Goal: Complete application form

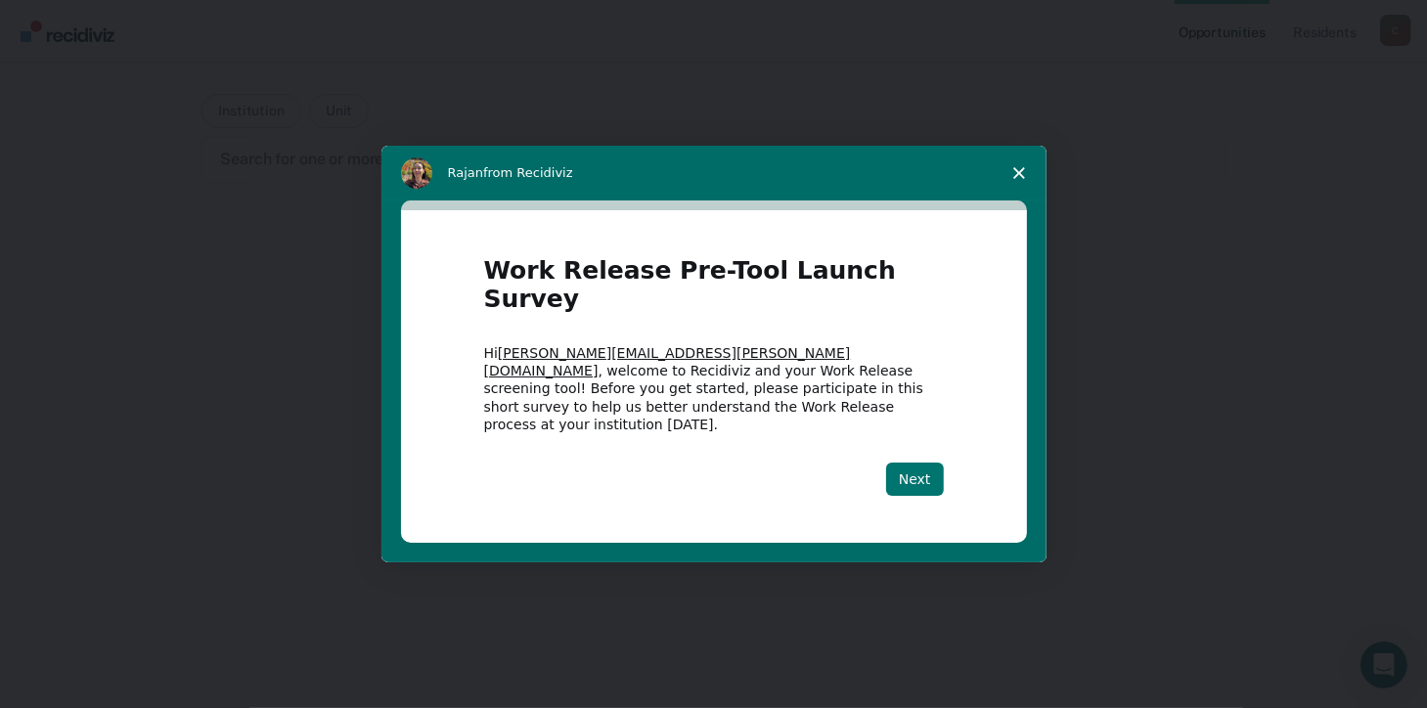
click at [927, 463] on button "Next" at bounding box center [915, 479] width 58 height 33
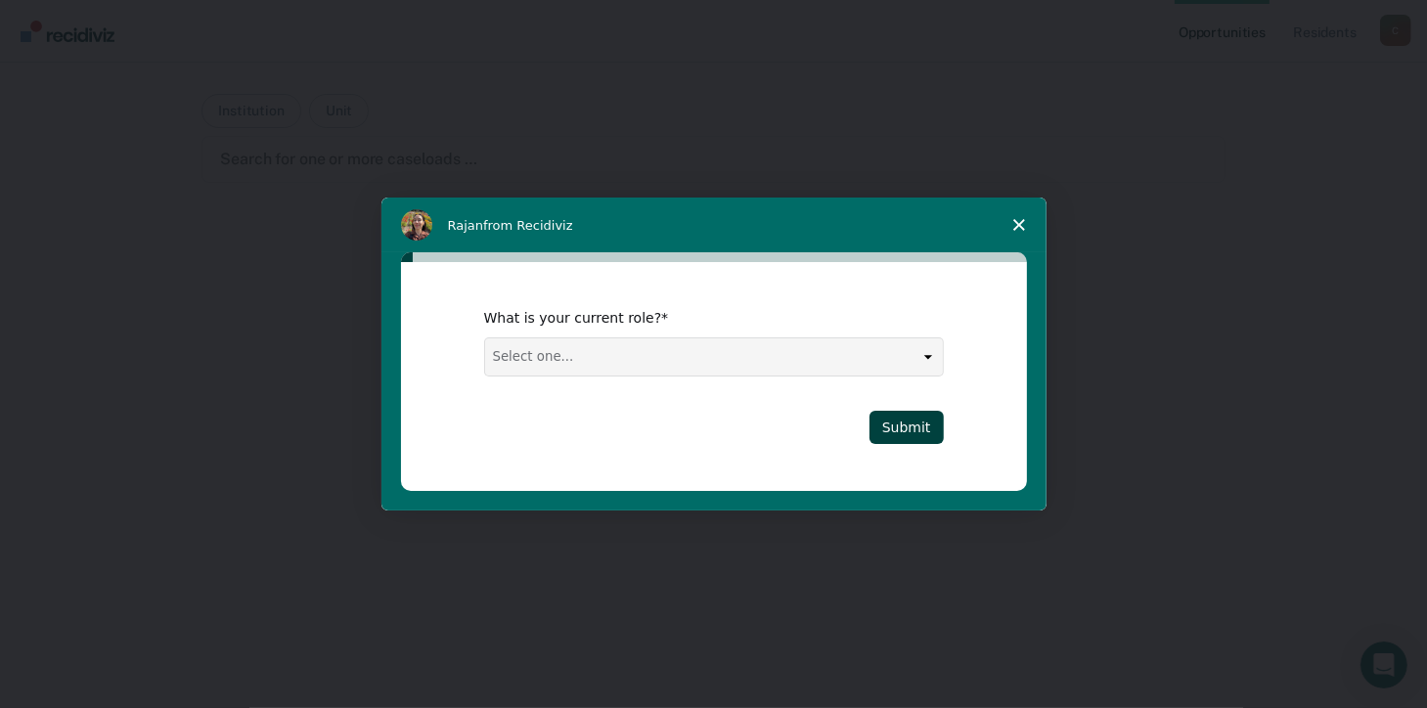
click at [929, 354] on select "Select one... Case Manager FUM Assistant Warden Warden" at bounding box center [714, 357] width 458 height 37
select select "Case Manager"
click at [485, 339] on select "Select one... Case Manager FUM Assistant Warden Warden" at bounding box center [714, 357] width 458 height 37
click at [909, 428] on button "Submit" at bounding box center [907, 427] width 74 height 33
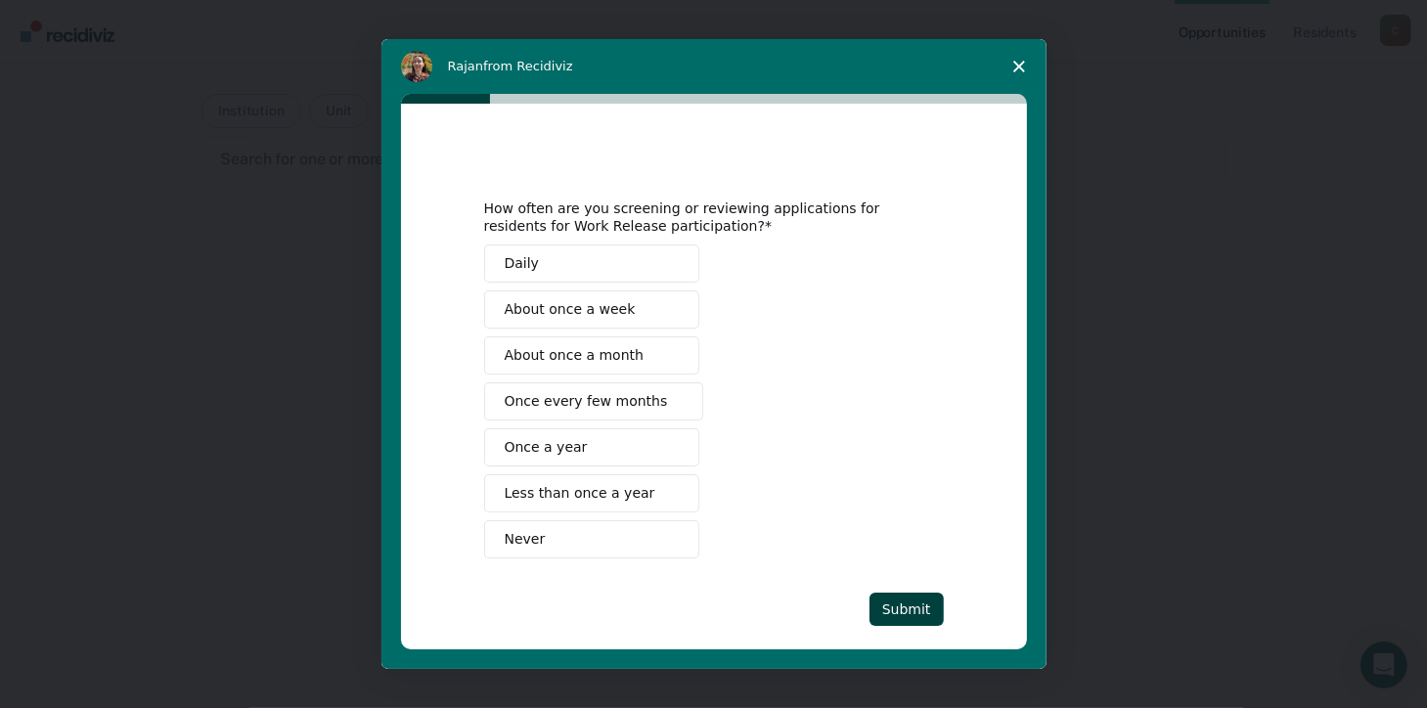
click at [592, 356] on span "About once a month" at bounding box center [575, 355] width 140 height 21
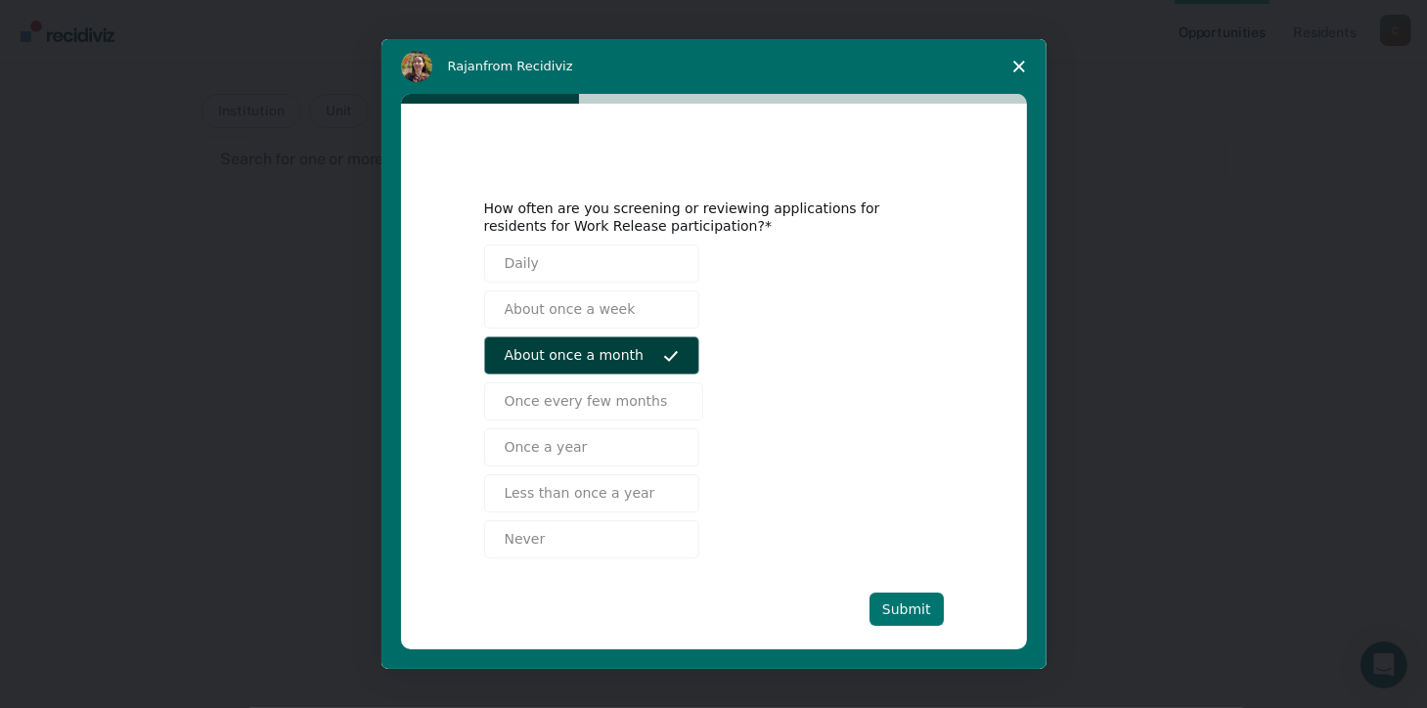
click at [899, 603] on button "Submit" at bounding box center [907, 609] width 74 height 33
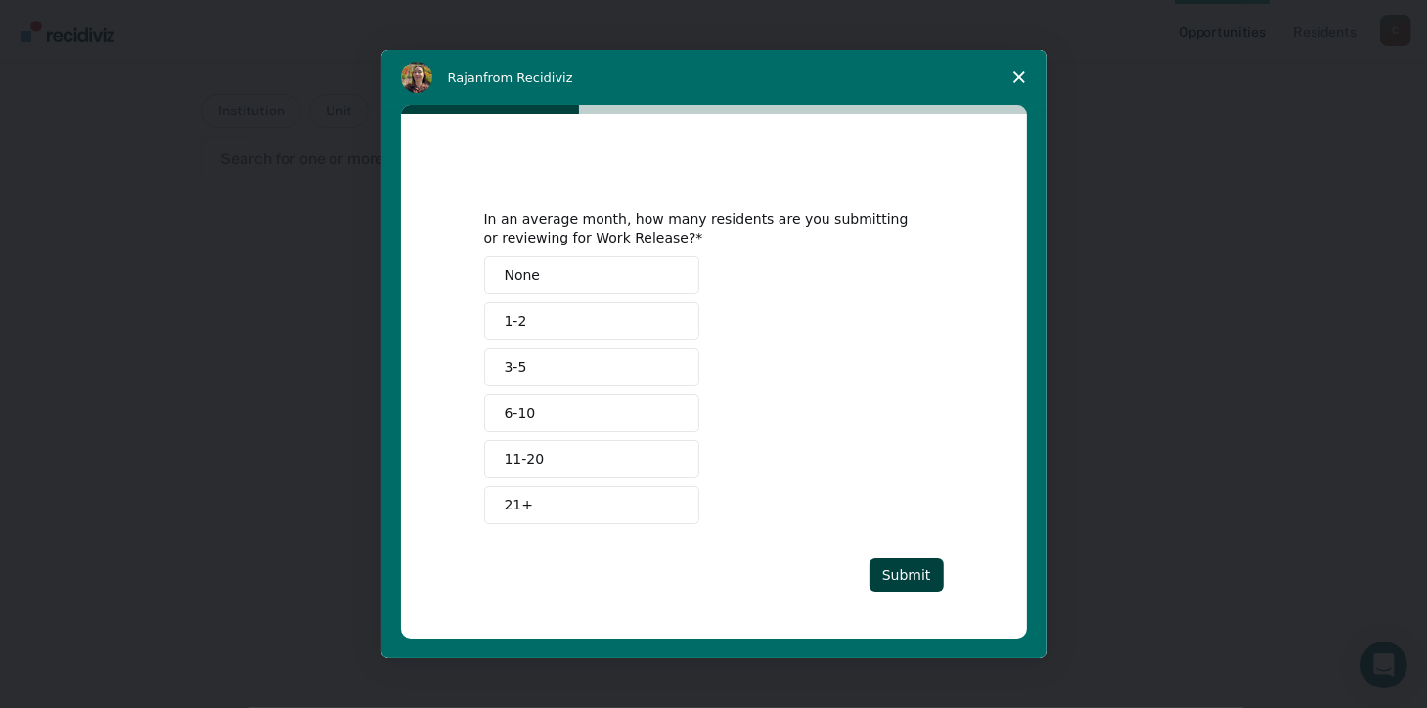
click at [552, 276] on button "None" at bounding box center [591, 275] width 215 height 38
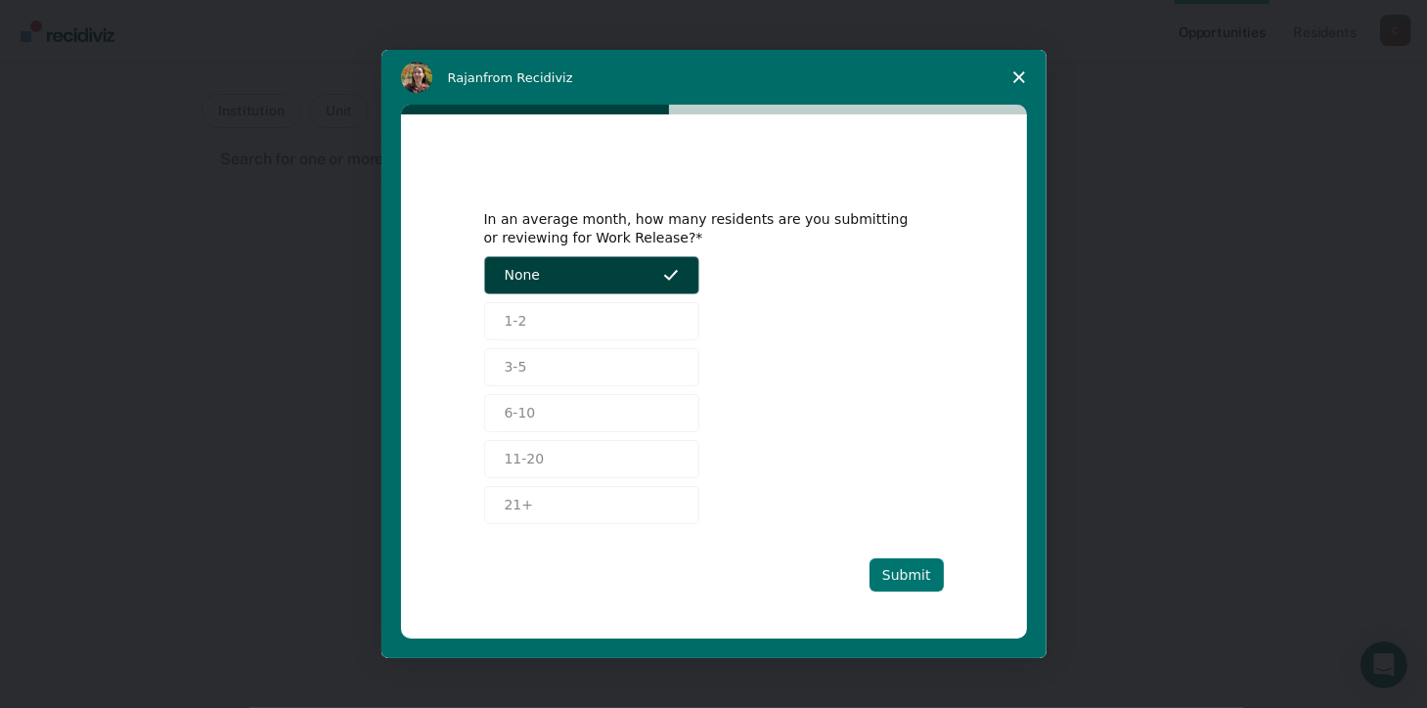
click at [908, 575] on button "Submit" at bounding box center [907, 575] width 74 height 33
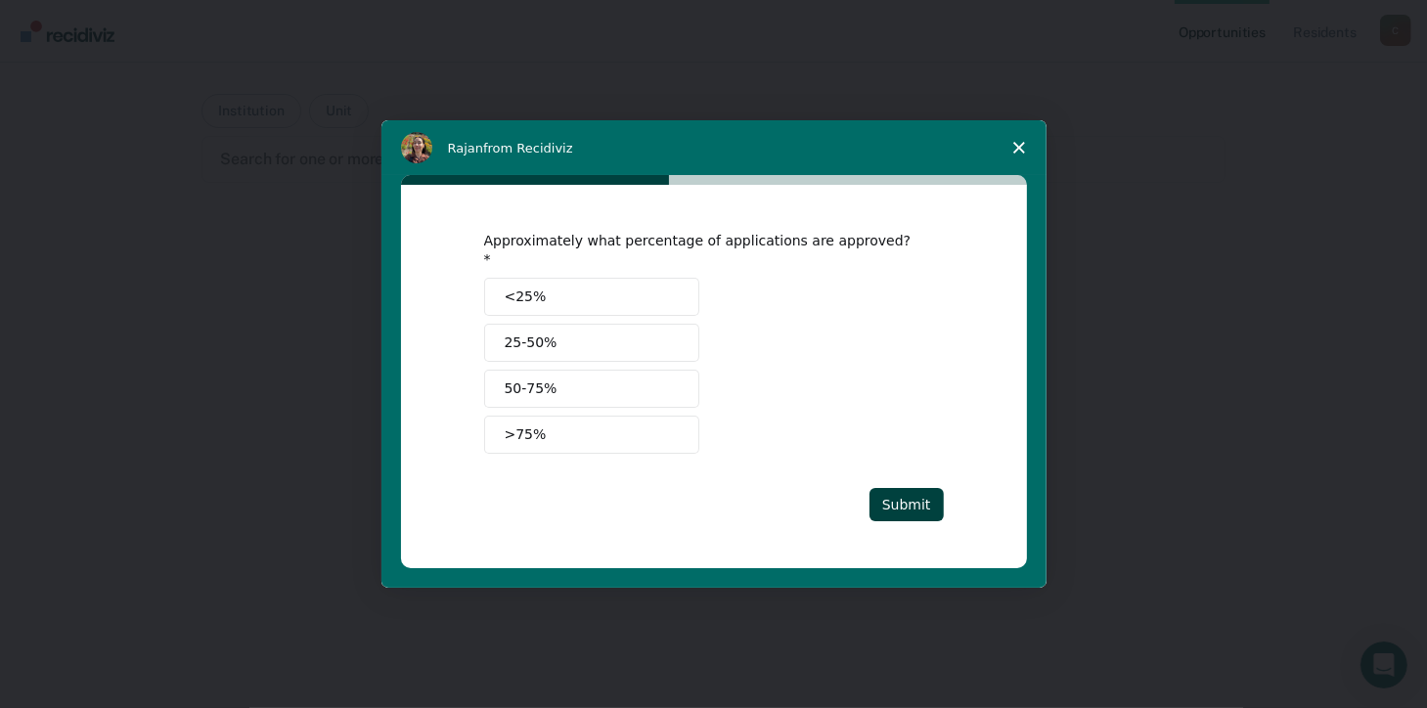
click at [565, 289] on button "<25%" at bounding box center [591, 297] width 215 height 38
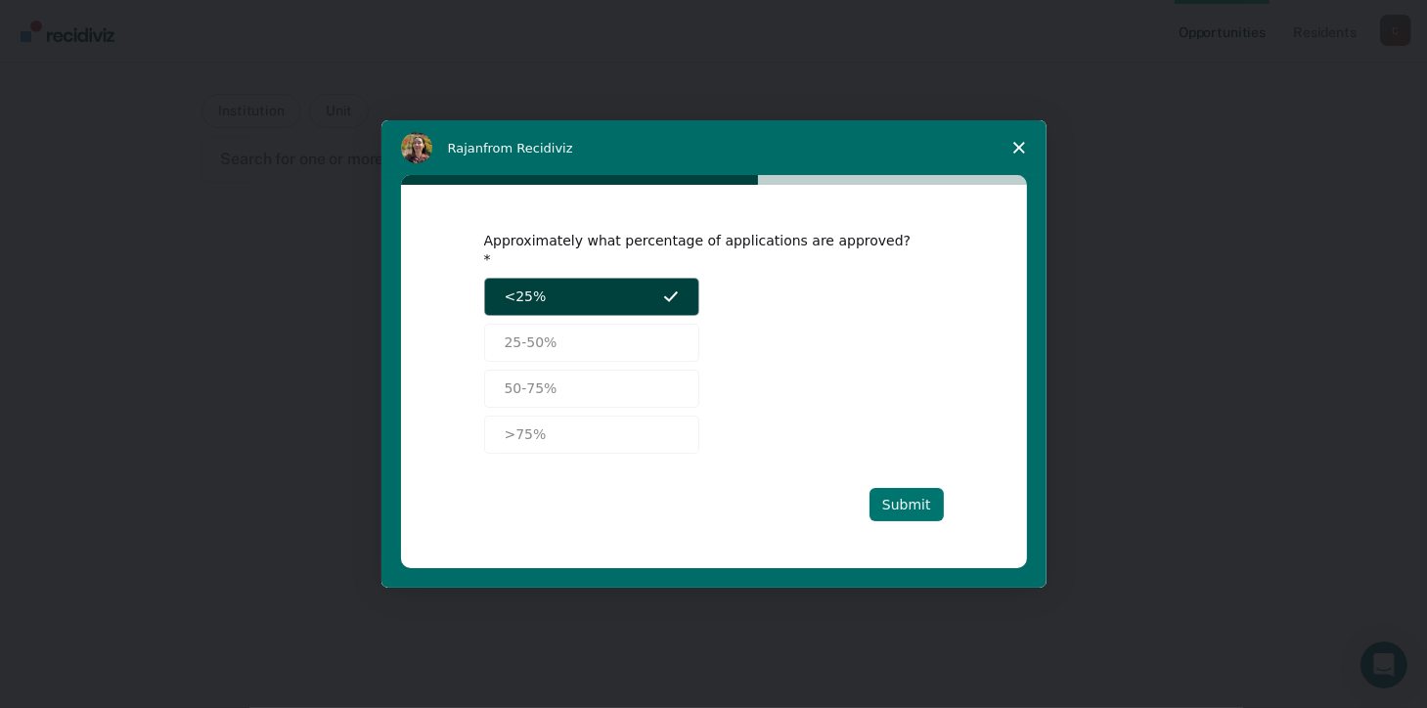
click at [905, 492] on button "Submit" at bounding box center [907, 504] width 74 height 33
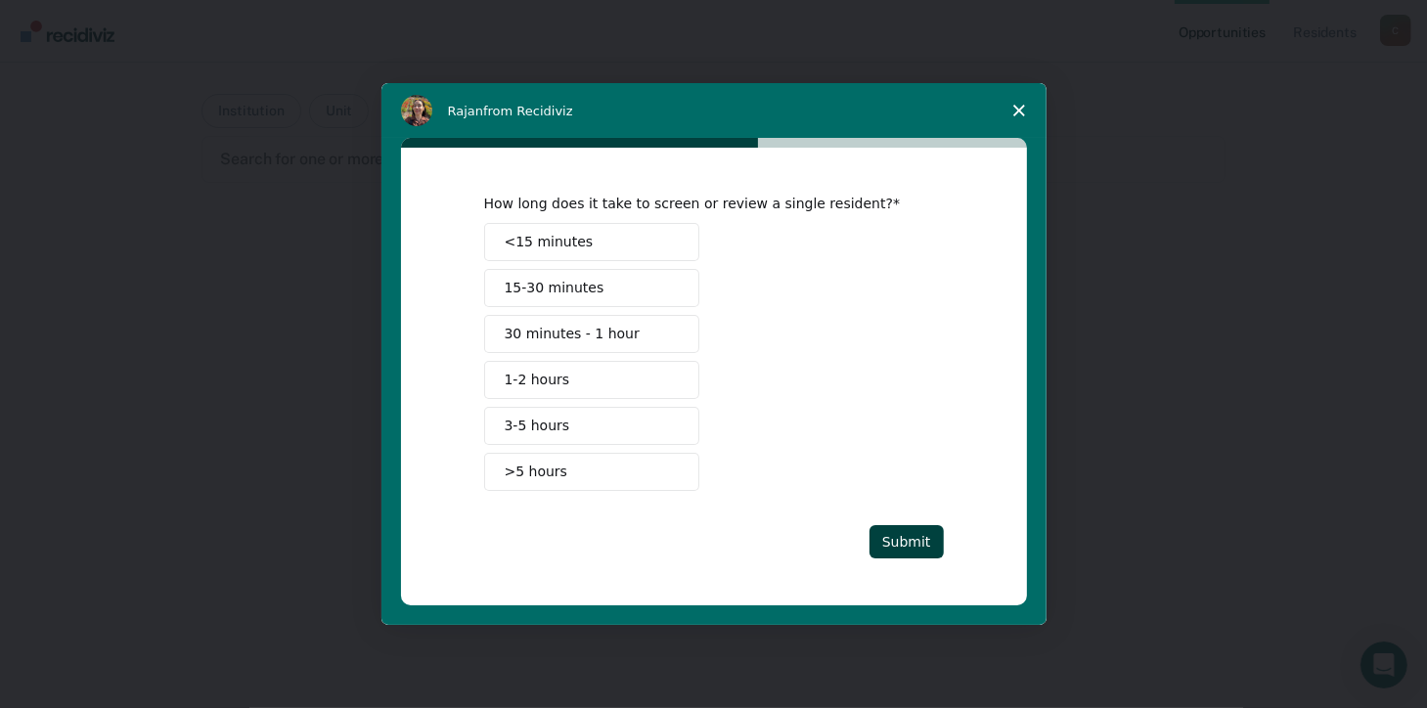
click at [624, 384] on button "1-2 hours" at bounding box center [591, 380] width 215 height 38
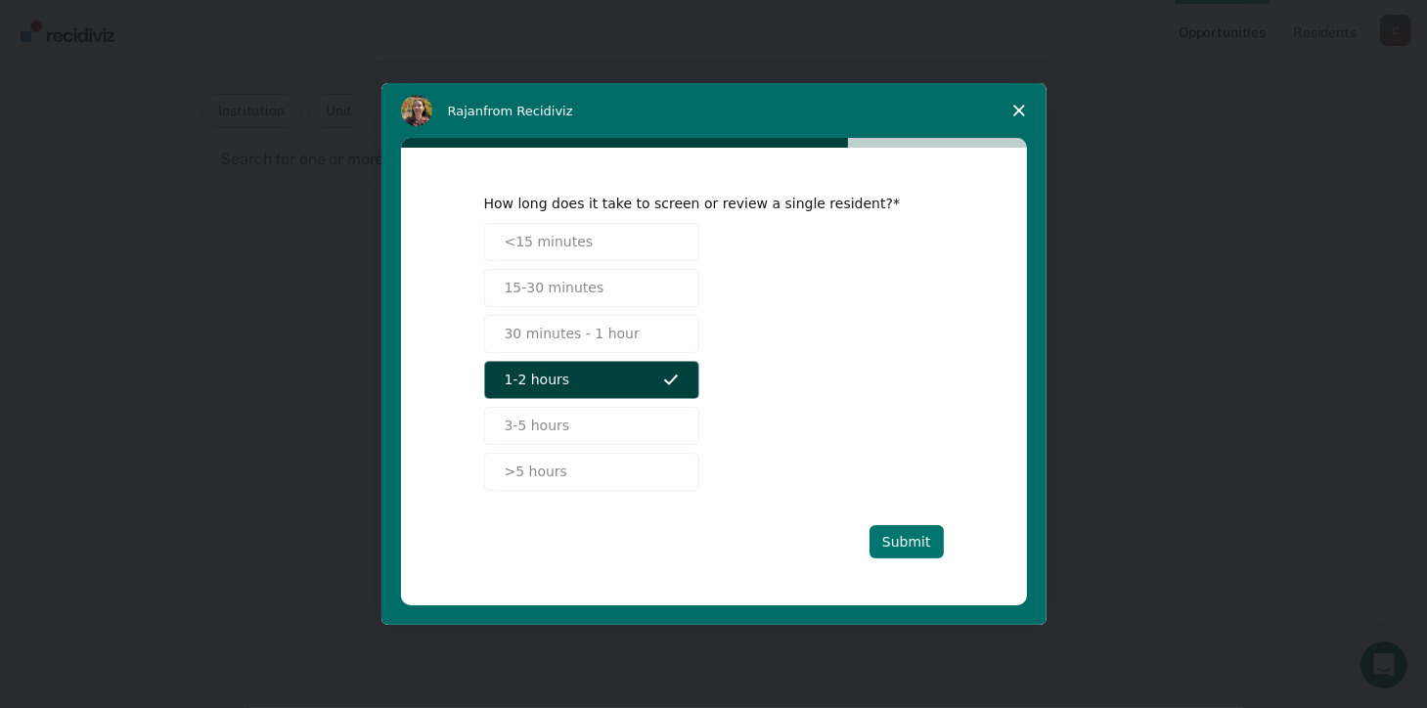
click at [914, 536] on button "Submit" at bounding box center [907, 541] width 74 height 33
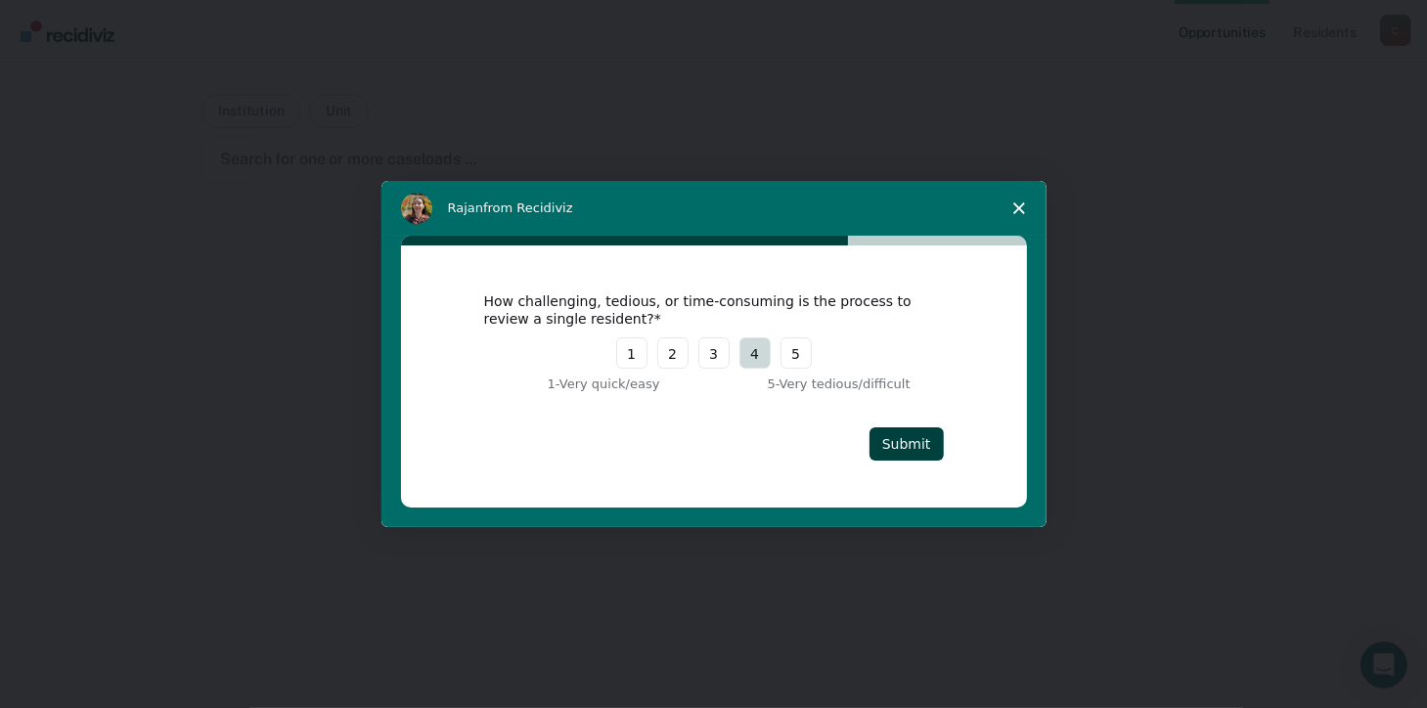
click at [754, 353] on button "4" at bounding box center [755, 353] width 31 height 31
click at [902, 442] on button "Submit" at bounding box center [907, 444] width 74 height 33
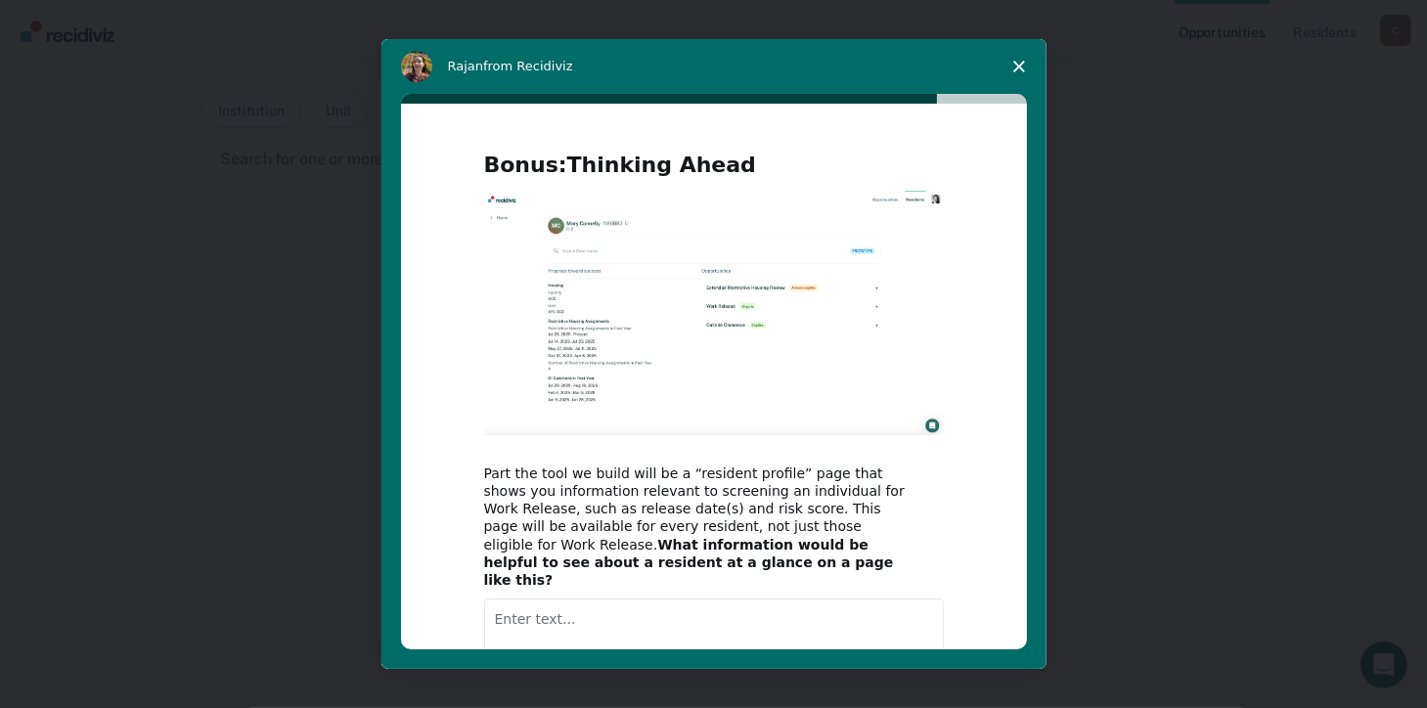
scroll to position [125, 0]
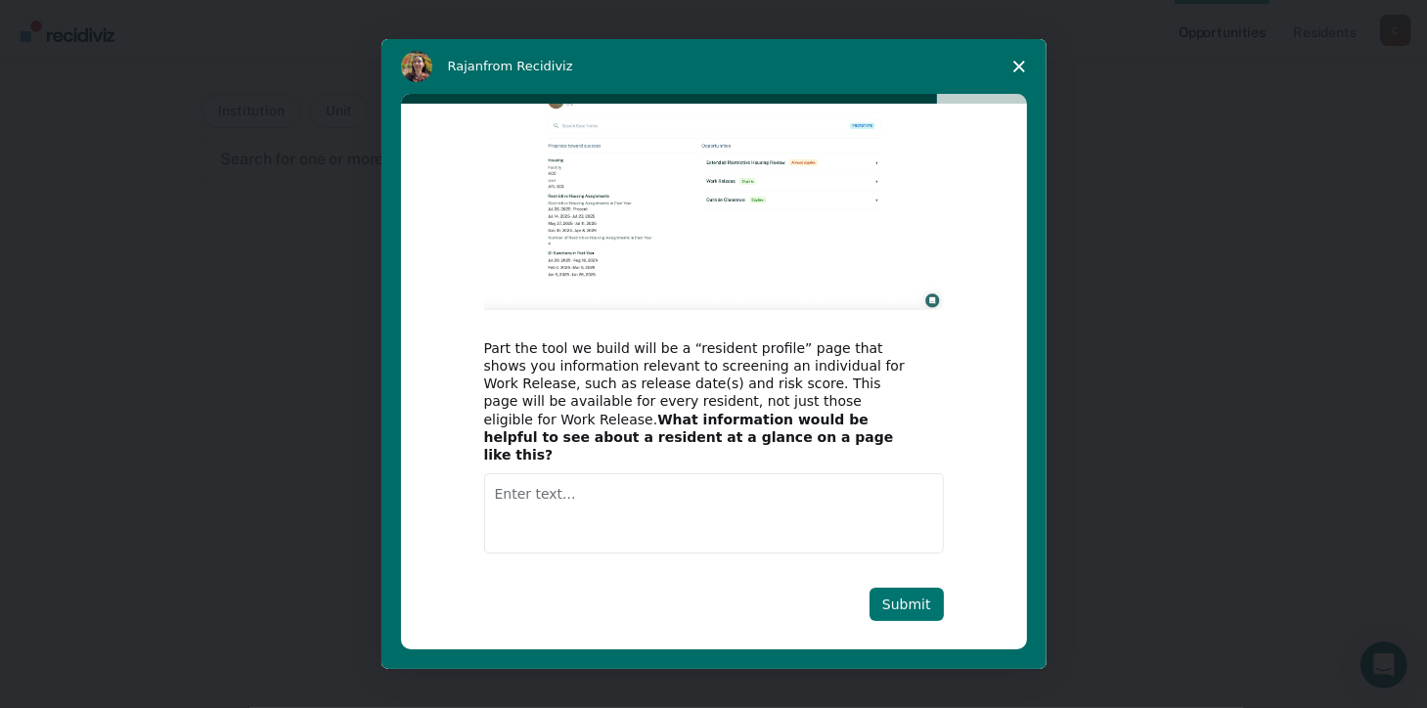
click at [900, 588] on button "Submit" at bounding box center [907, 604] width 74 height 33
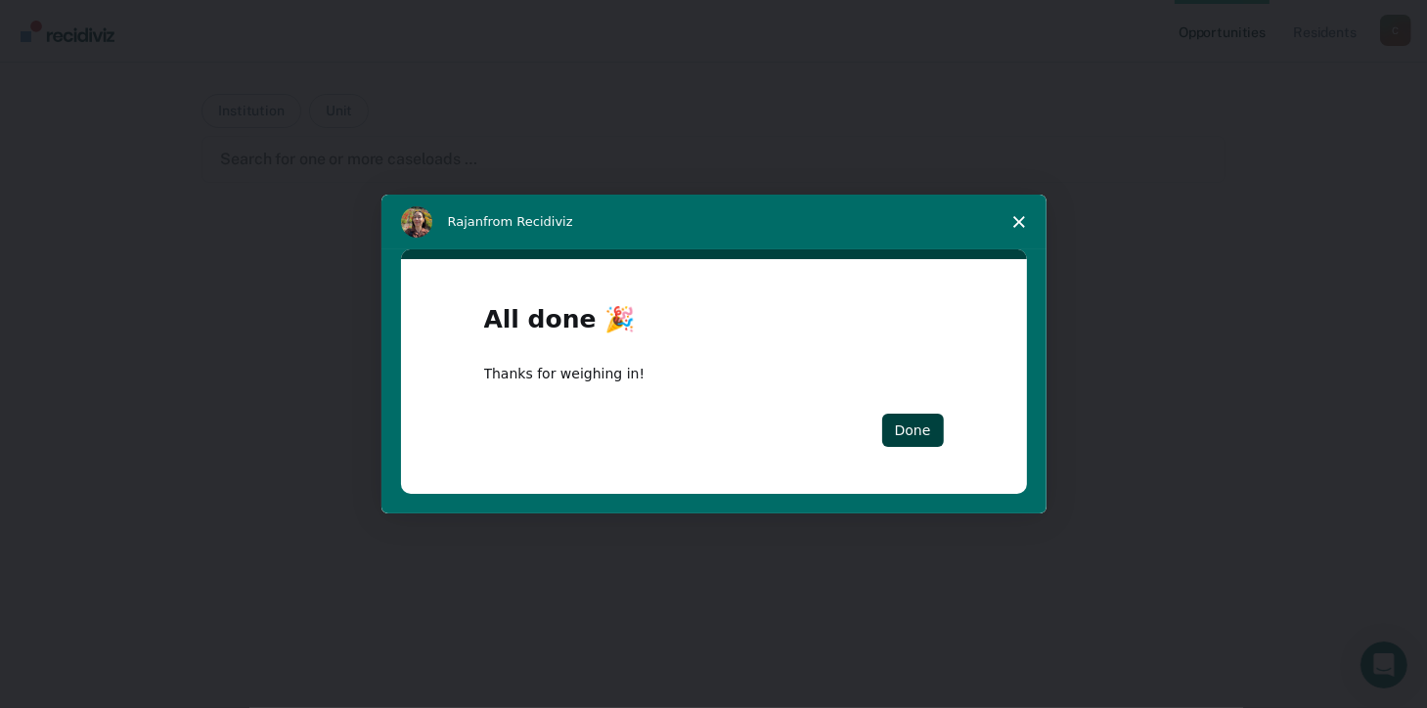
scroll to position [0, 0]
click at [938, 426] on button "Done" at bounding box center [913, 430] width 62 height 33
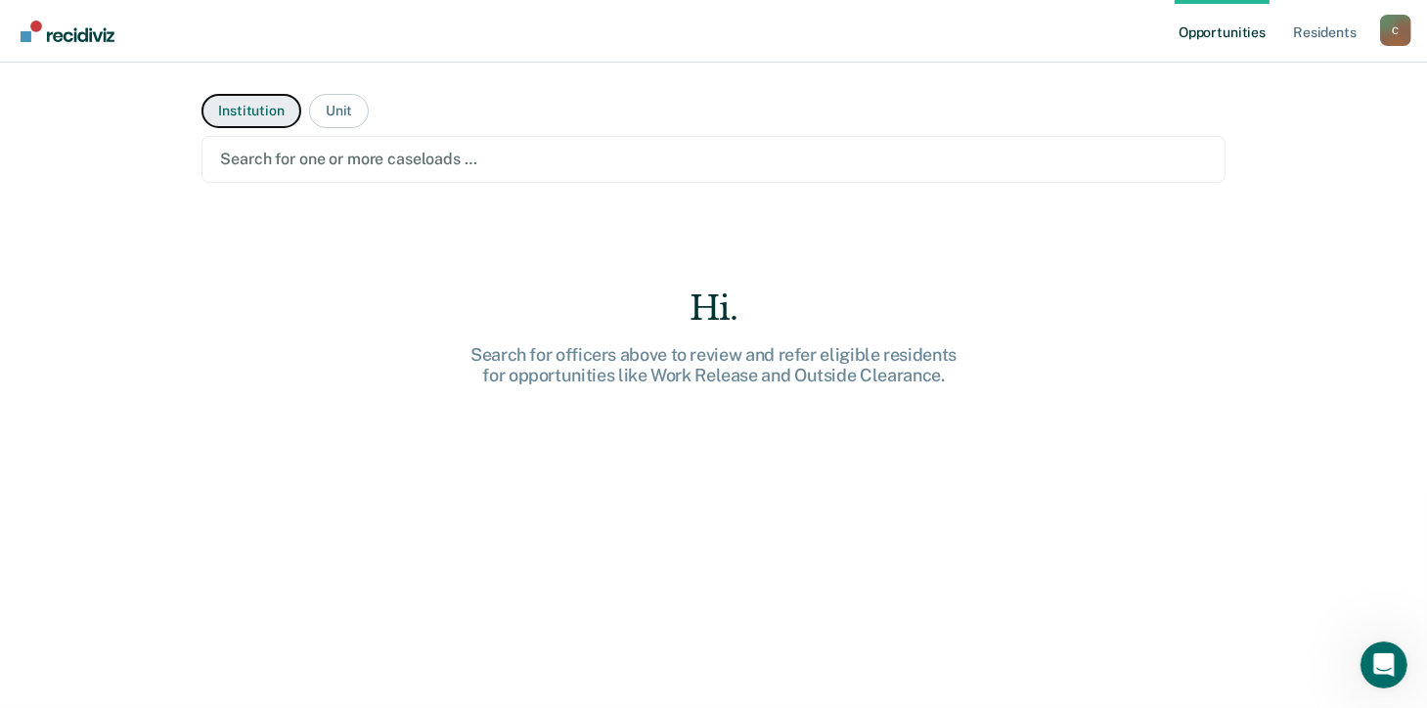
click at [234, 112] on button "Institution" at bounding box center [251, 111] width 99 height 34
click at [560, 157] on div at bounding box center [713, 159] width 986 height 23
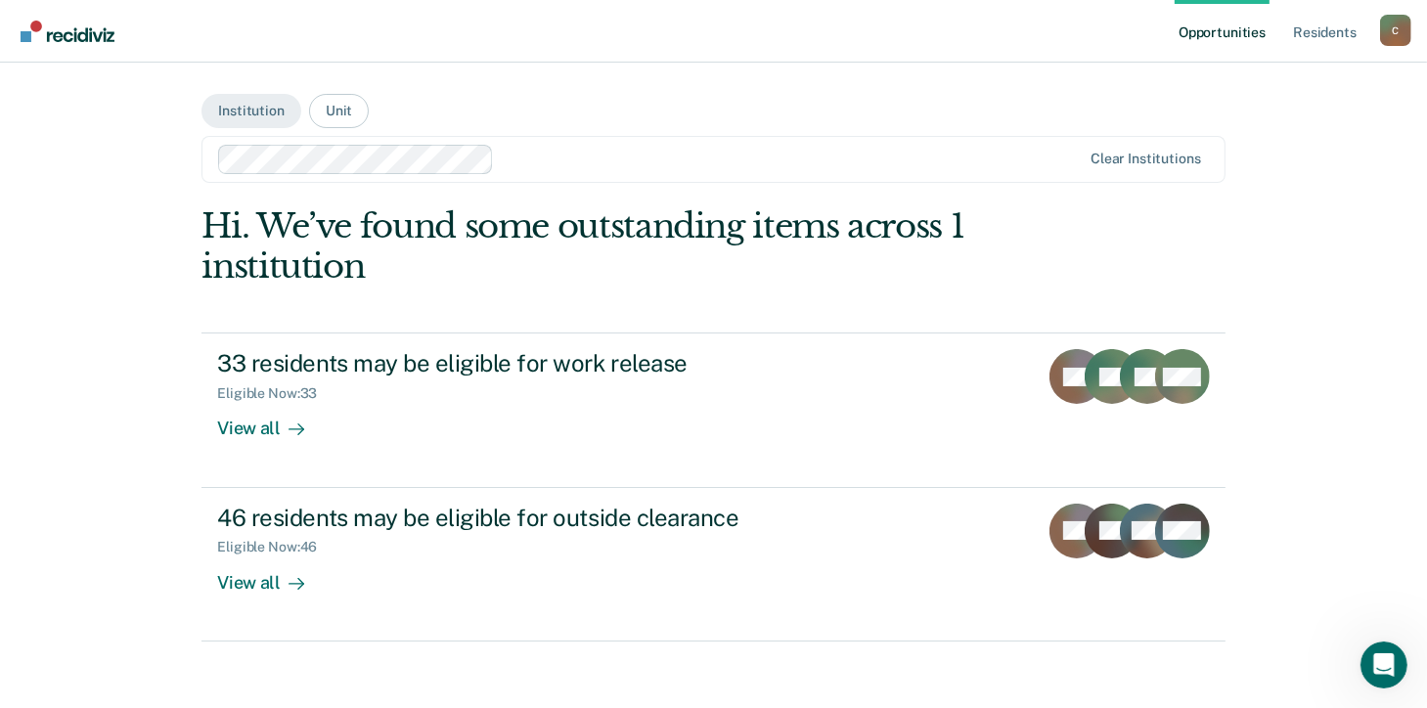
scroll to position [11, 0]
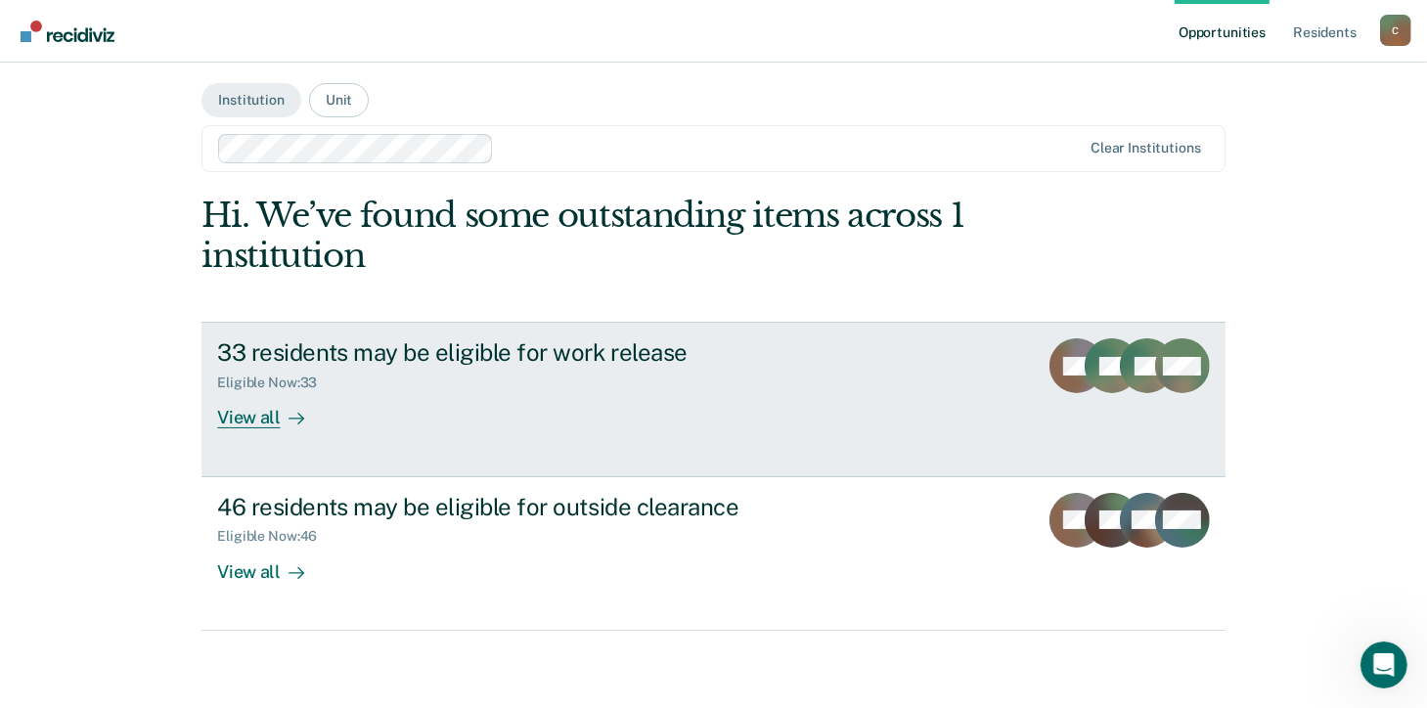
click at [263, 415] on div "View all" at bounding box center [272, 410] width 110 height 38
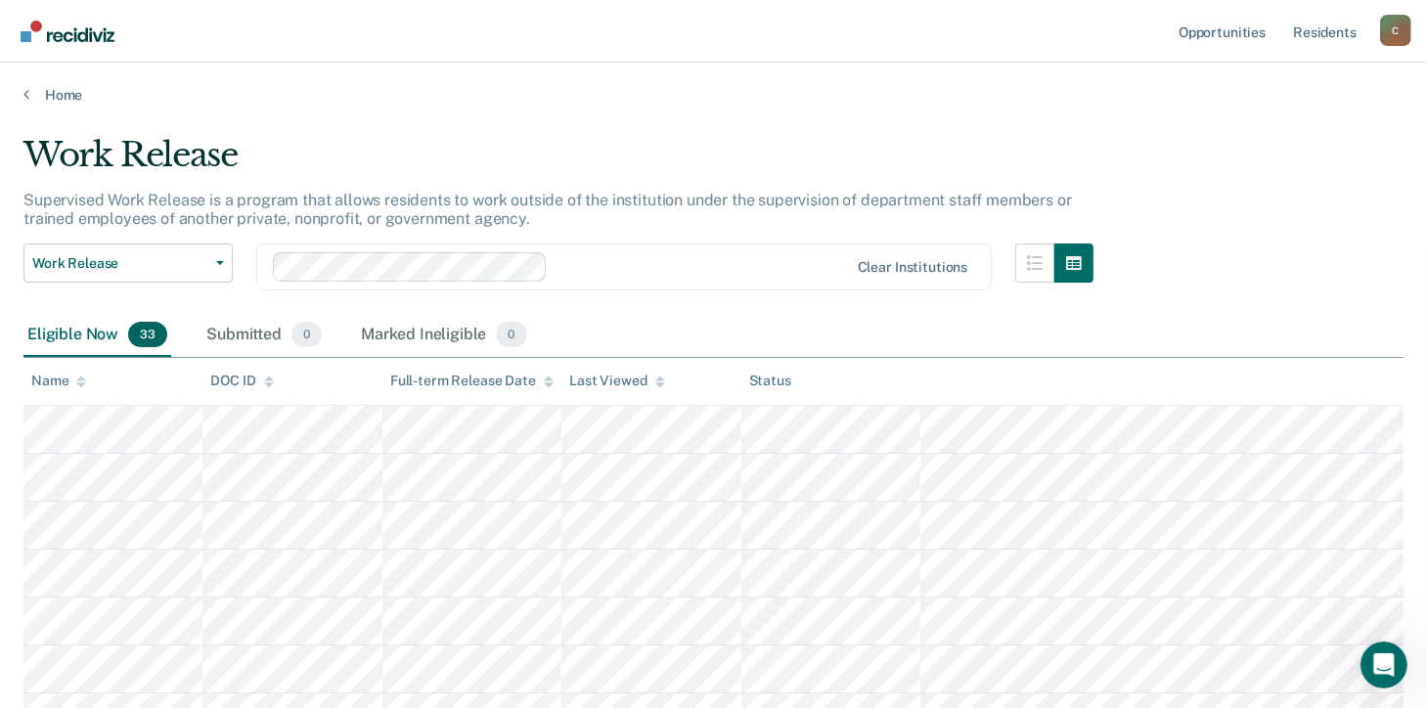
scroll to position [11, 0]
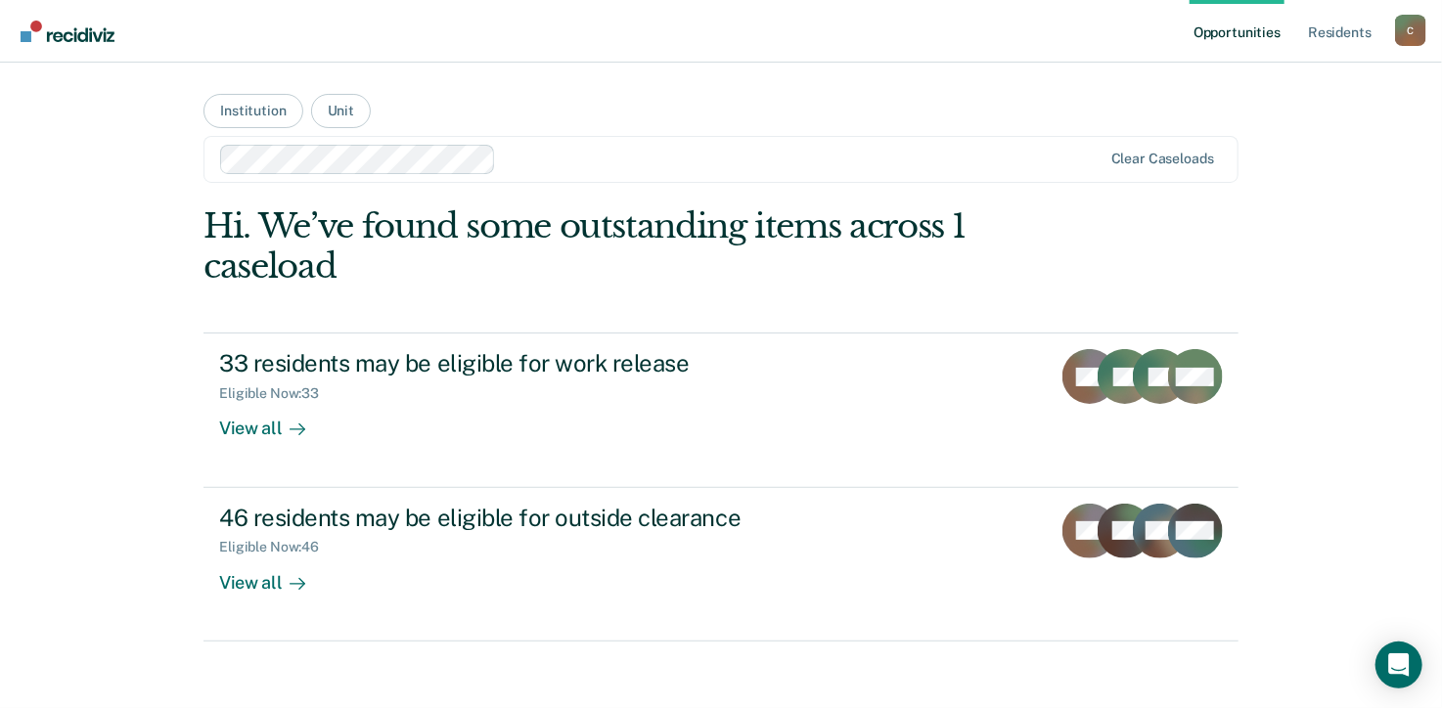
drag, startPoint x: 915, startPoint y: 2, endPoint x: 719, endPoint y: 116, distance: 226.7
click at [719, 116] on main "Institution Unit Clear caseloads Hi. We’ve found some outstanding items across …" at bounding box center [721, 362] width 1082 height 599
drag, startPoint x: 1162, startPoint y: 0, endPoint x: 764, endPoint y: 106, distance: 412.0
click at [764, 106] on main "Institution Unit Clear caseloads Hi. We’ve found some outstanding items across …" at bounding box center [721, 362] width 1082 height 599
